Goal: Transaction & Acquisition: Download file/media

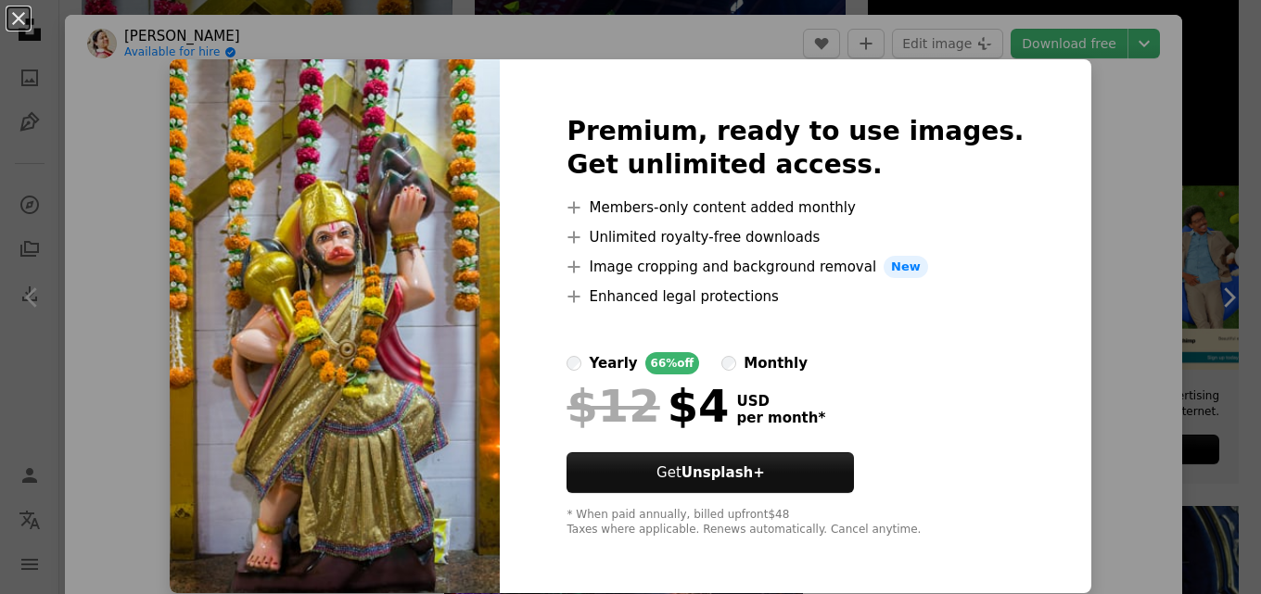
scroll to position [12259, 0]
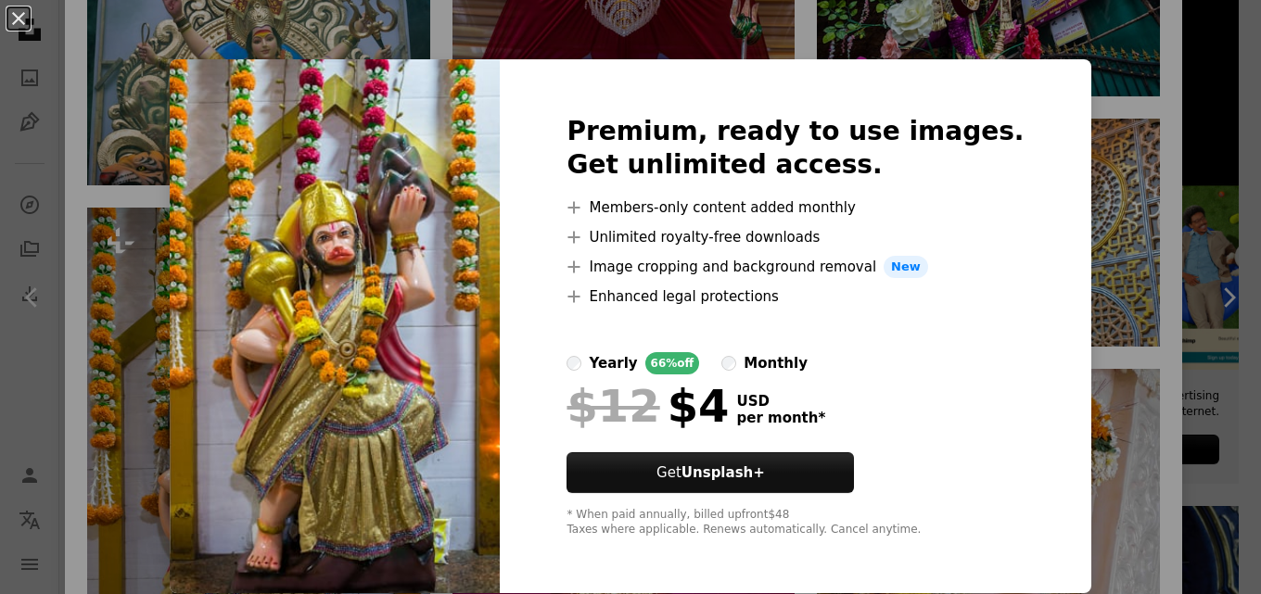
click at [362, 36] on div "An X shape Premium, ready to use images. Get unlimited access. A plus sign Memb…" at bounding box center [630, 297] width 1261 height 594
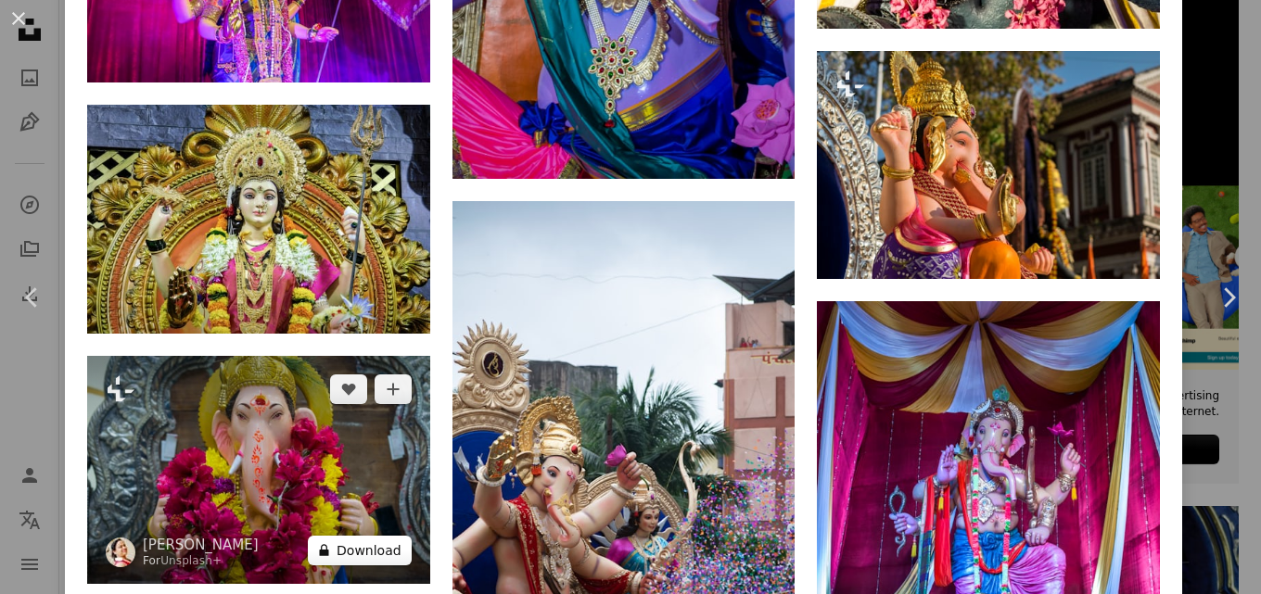
scroll to position [13464, 0]
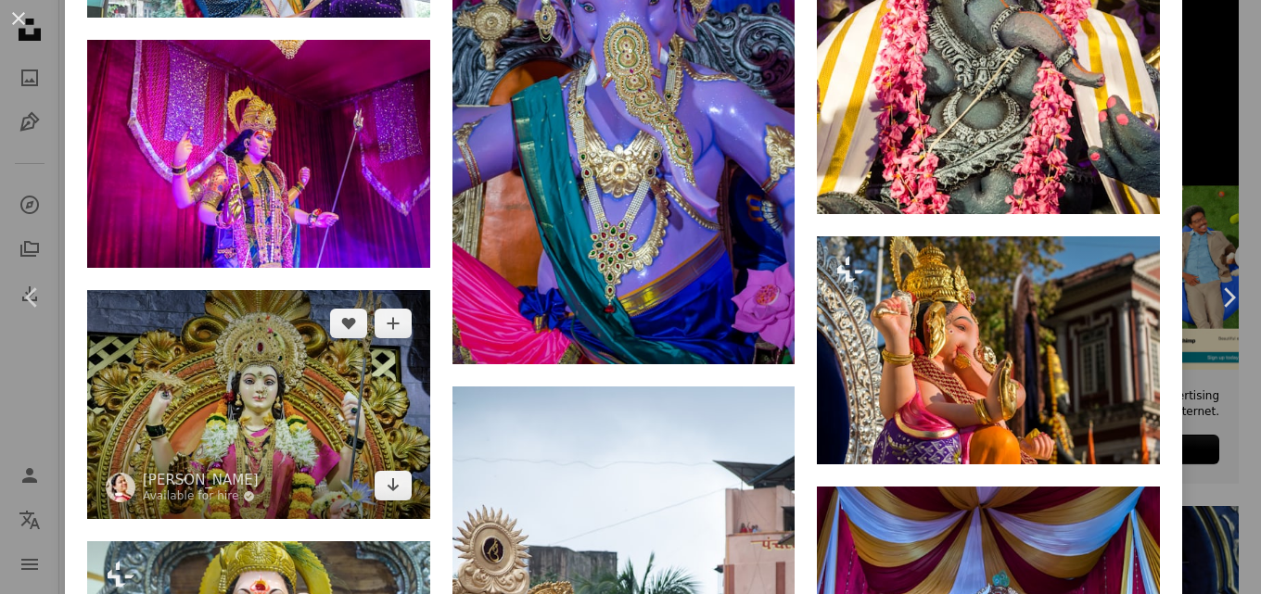
click at [270, 290] on img at bounding box center [258, 404] width 343 height 228
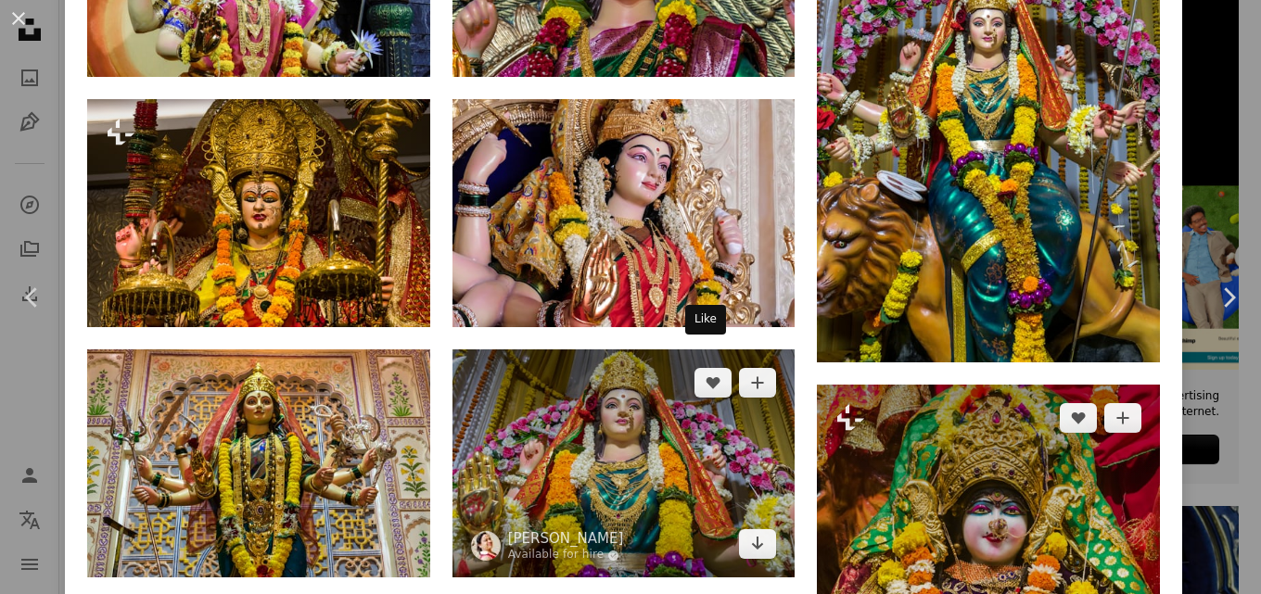
scroll to position [1483, 0]
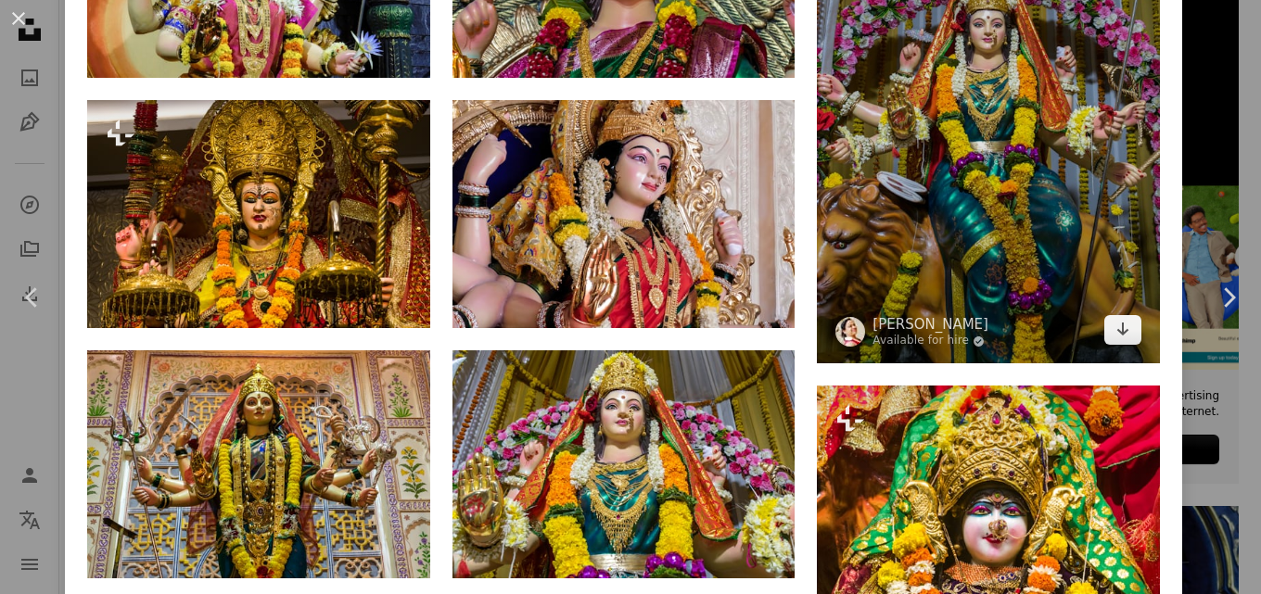
click at [962, 128] on img at bounding box center [988, 107] width 343 height 514
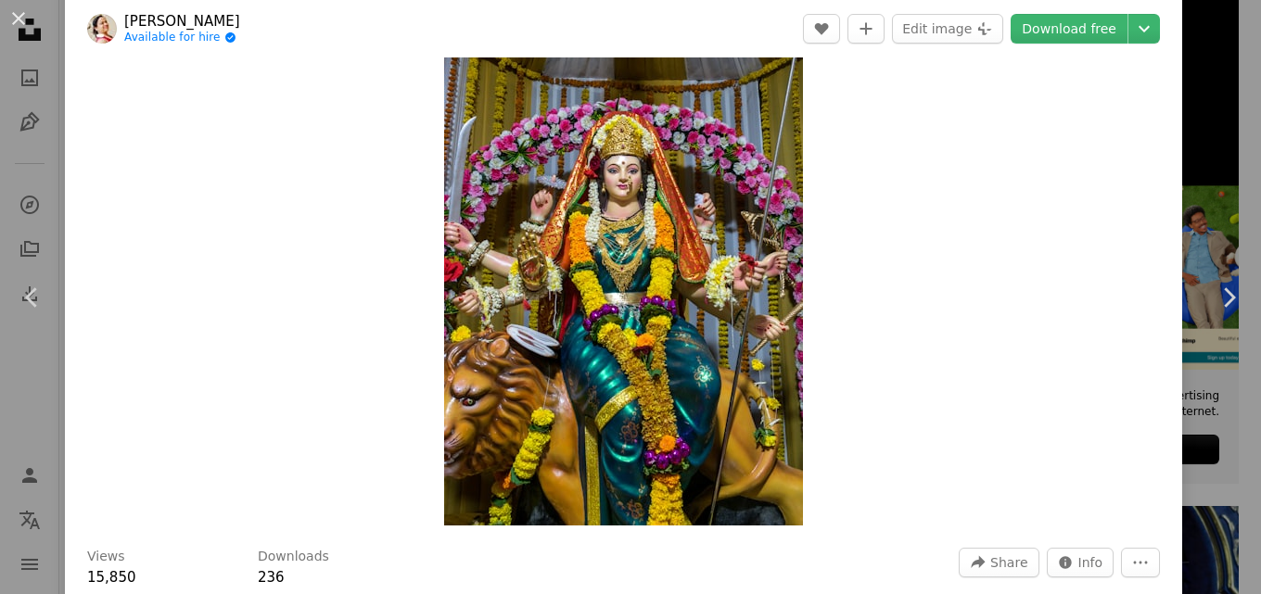
scroll to position [93, 0]
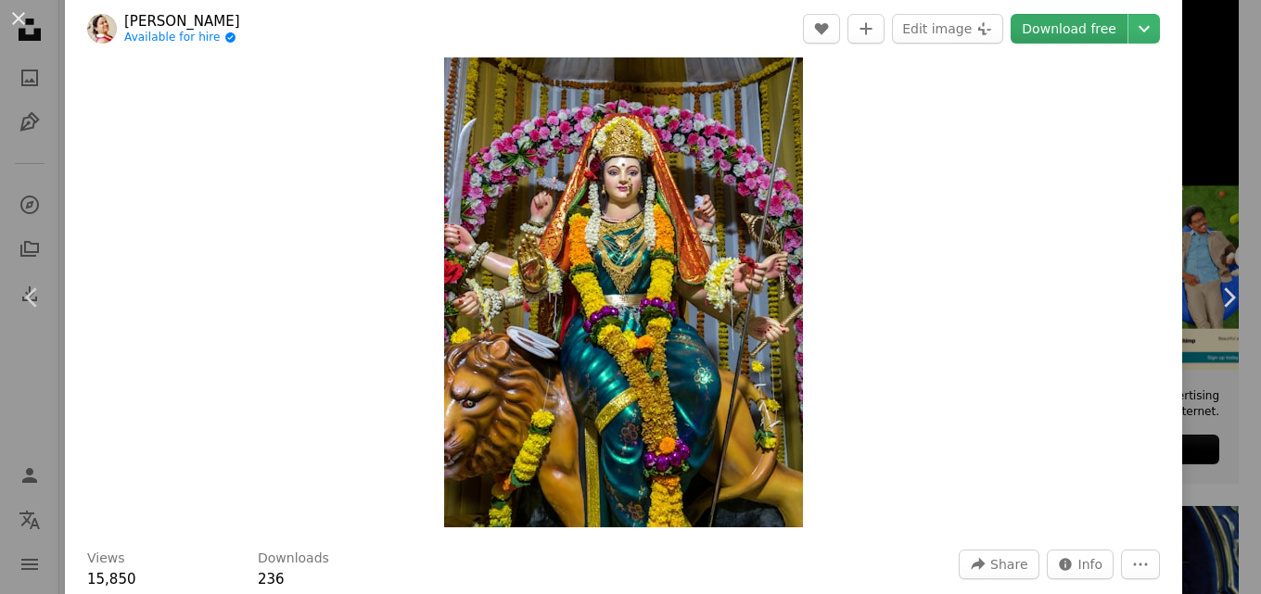
click at [1061, 26] on link "Download free" at bounding box center [1069, 29] width 117 height 30
